Goal: Obtain resource: Download file/media

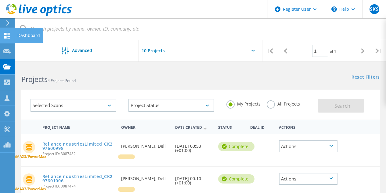
click at [3, 34] on icon at bounding box center [6, 36] width 7 height 6
click at [31, 34] on div "Dashboard" at bounding box center [28, 35] width 23 height 4
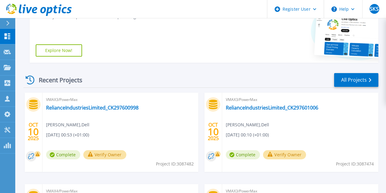
scroll to position [153, 0]
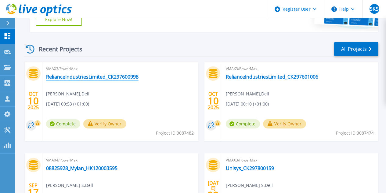
click at [106, 79] on link "RelianceIndustriesLimited_CK297600998" at bounding box center [92, 77] width 93 height 6
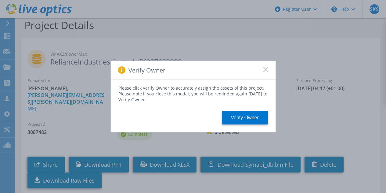
scroll to position [57, 0]
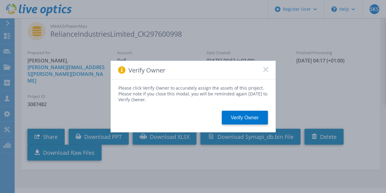
click at [266, 69] on rect at bounding box center [265, 69] width 5 height 5
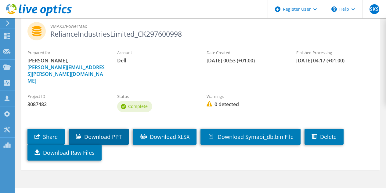
click at [106, 129] on link "Download PPT" at bounding box center [99, 137] width 60 height 16
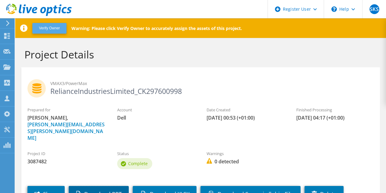
scroll to position [0, 0]
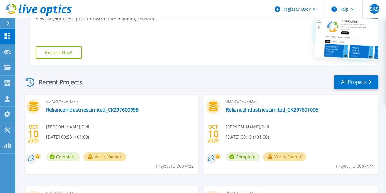
scroll to position [153, 0]
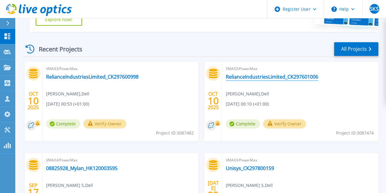
click at [226, 78] on link "RelianceIndustriesLimited_CK297601006" at bounding box center [272, 77] width 93 height 6
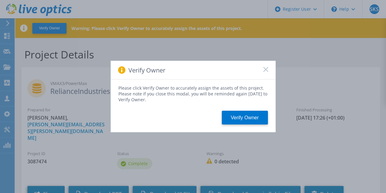
scroll to position [31, 0]
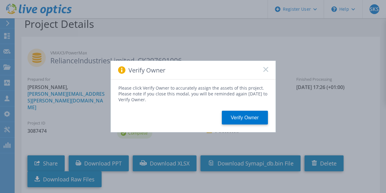
click at [267, 69] on rect at bounding box center [265, 69] width 5 height 5
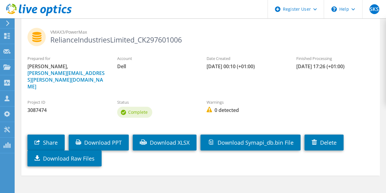
scroll to position [57, 0]
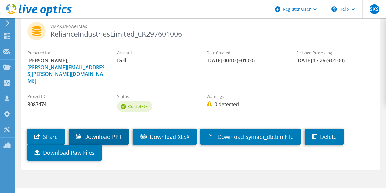
click at [112, 129] on link "Download PPT" at bounding box center [99, 137] width 60 height 16
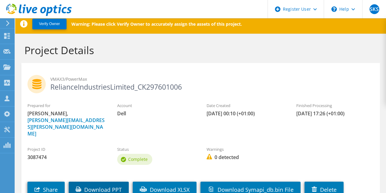
scroll to position [0, 0]
